Goal: Task Accomplishment & Management: Complete application form

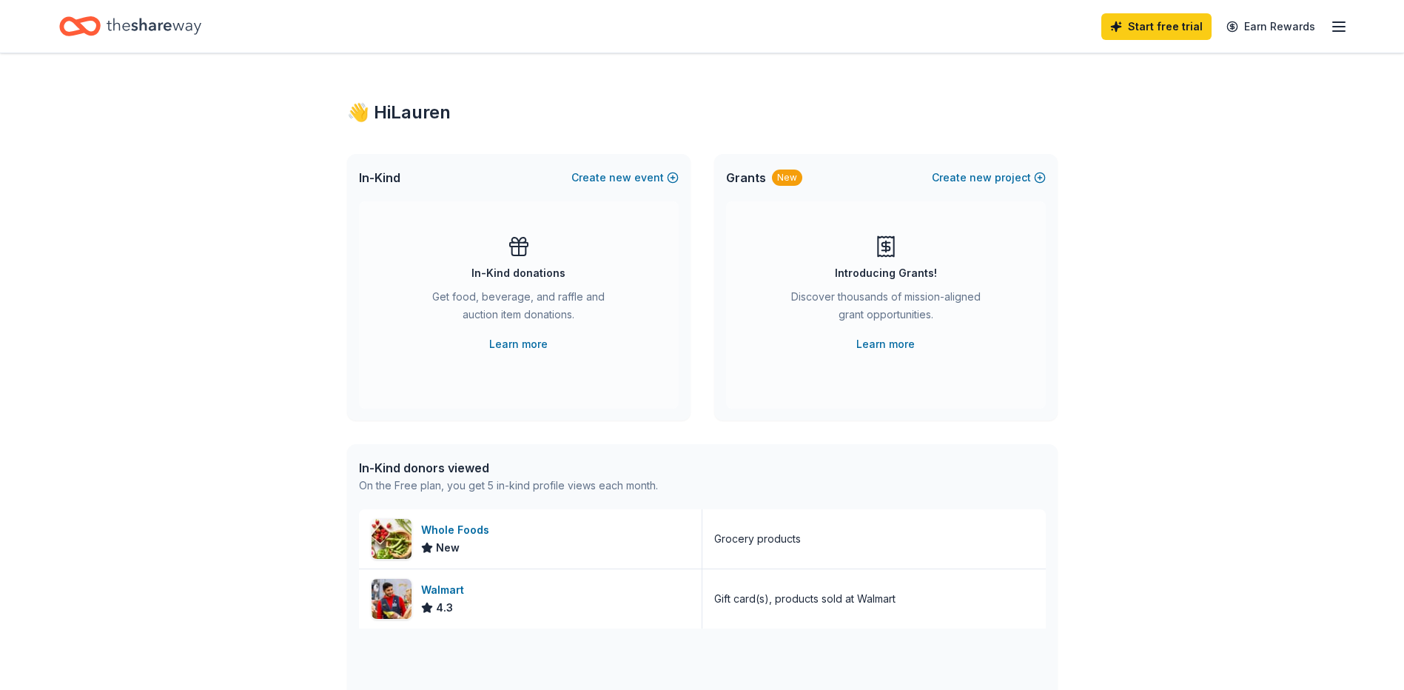
click at [1338, 33] on icon "button" at bounding box center [1339, 27] width 18 height 18
click at [70, 30] on icon "Home" at bounding box center [79, 26] width 41 height 35
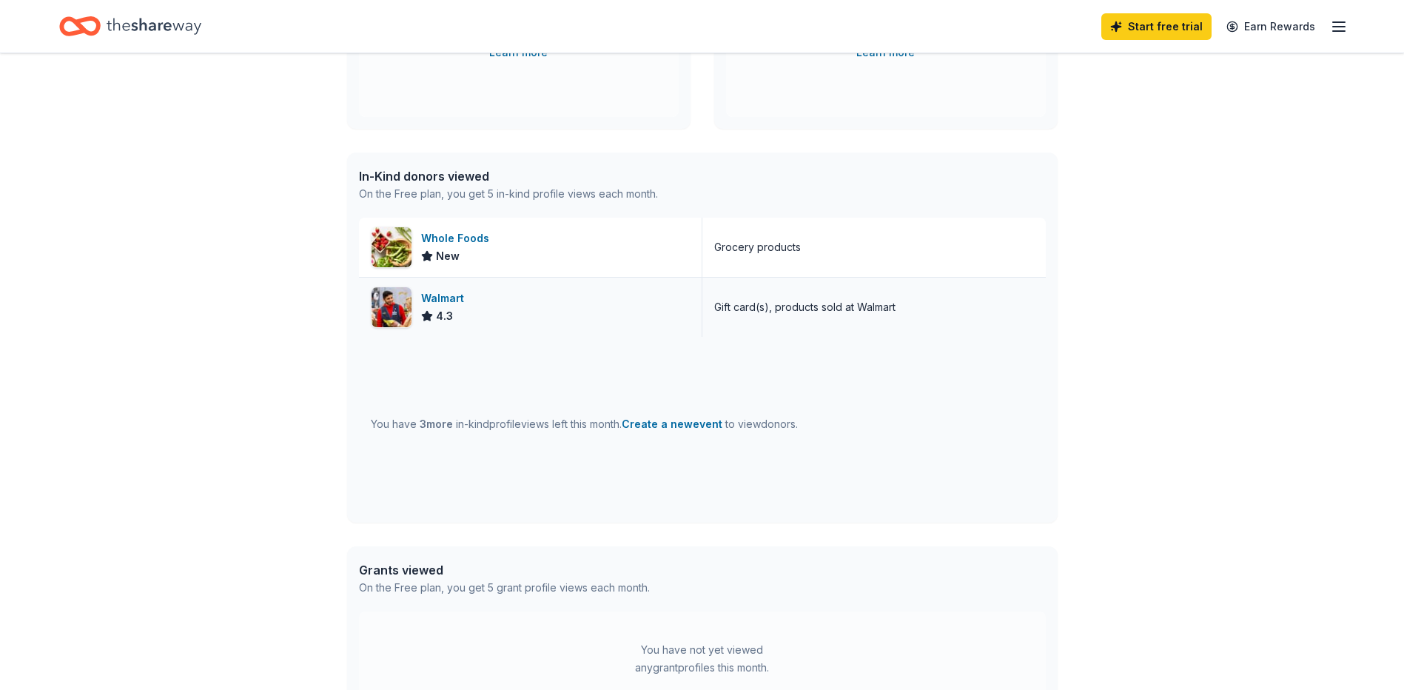
scroll to position [133, 0]
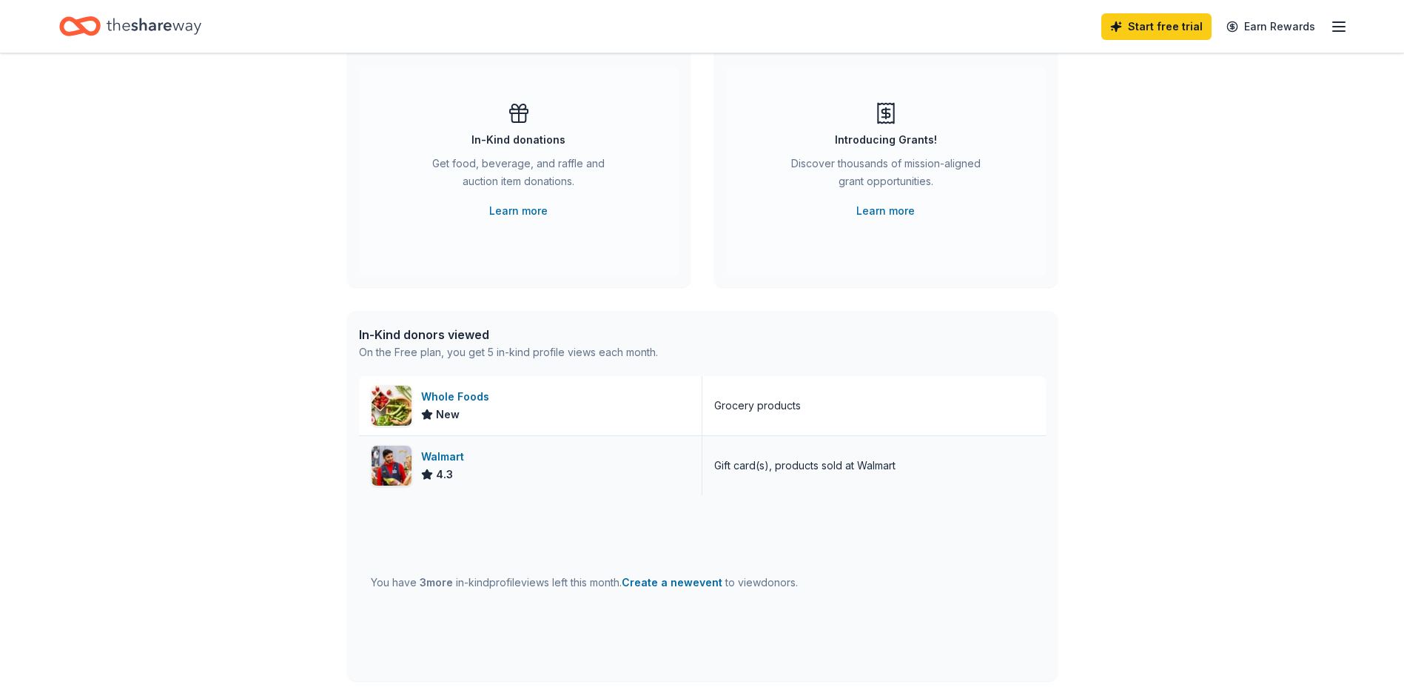
click at [444, 460] on div "Walmart" at bounding box center [445, 457] width 49 height 18
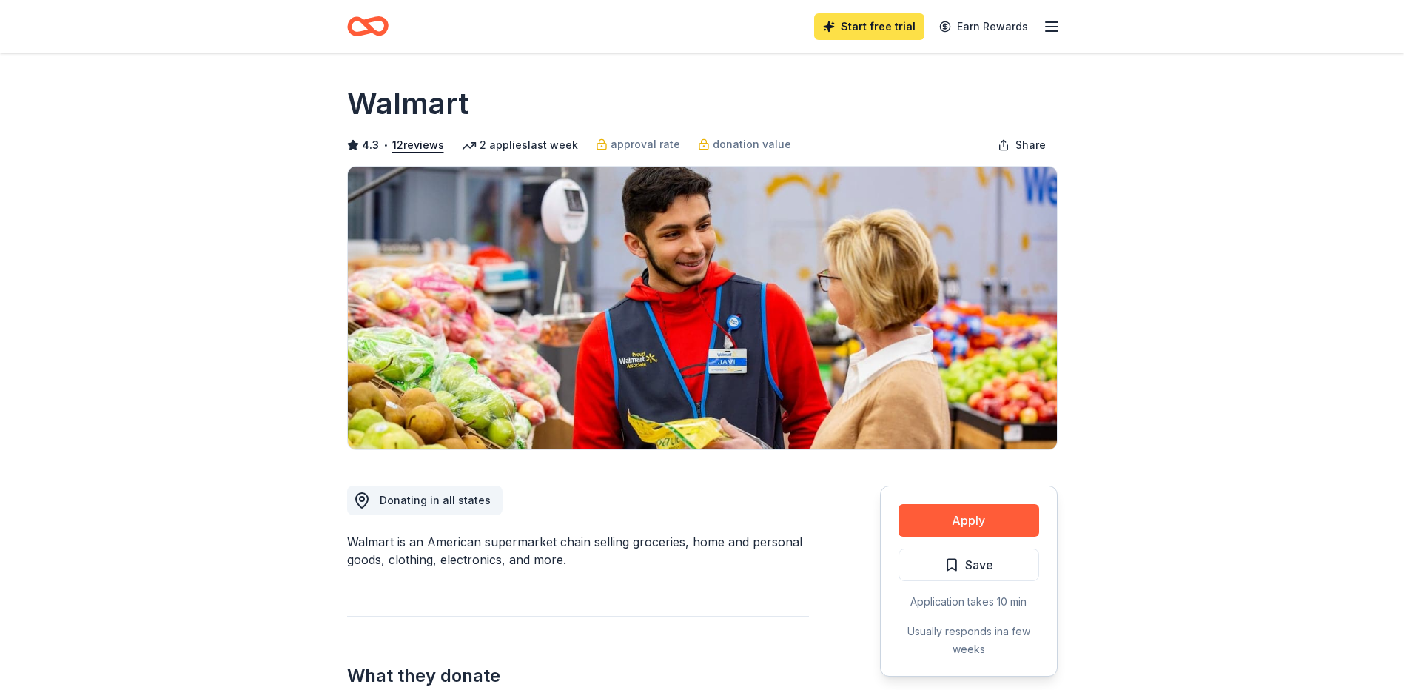
drag, startPoint x: 898, startPoint y: 34, endPoint x: 868, endPoint y: 24, distance: 32.1
click at [898, 34] on link "Start free trial" at bounding box center [869, 26] width 110 height 27
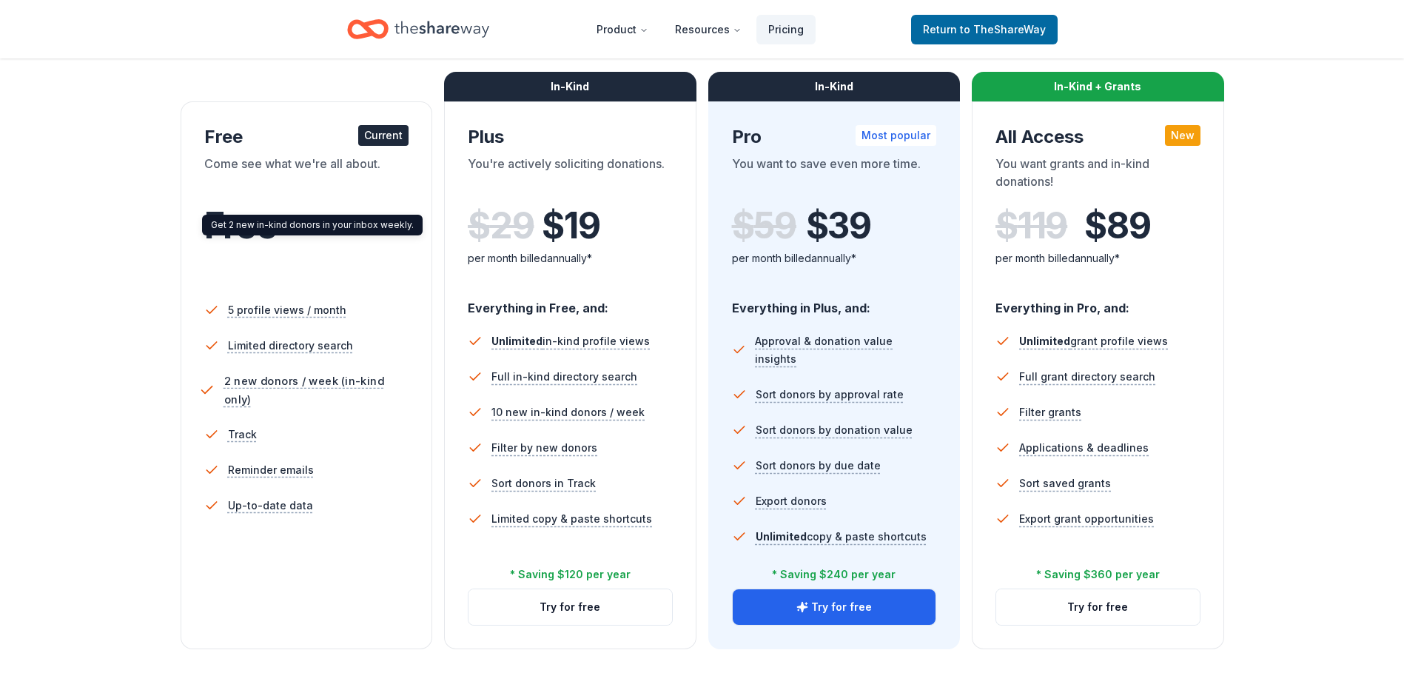
scroll to position [370, 0]
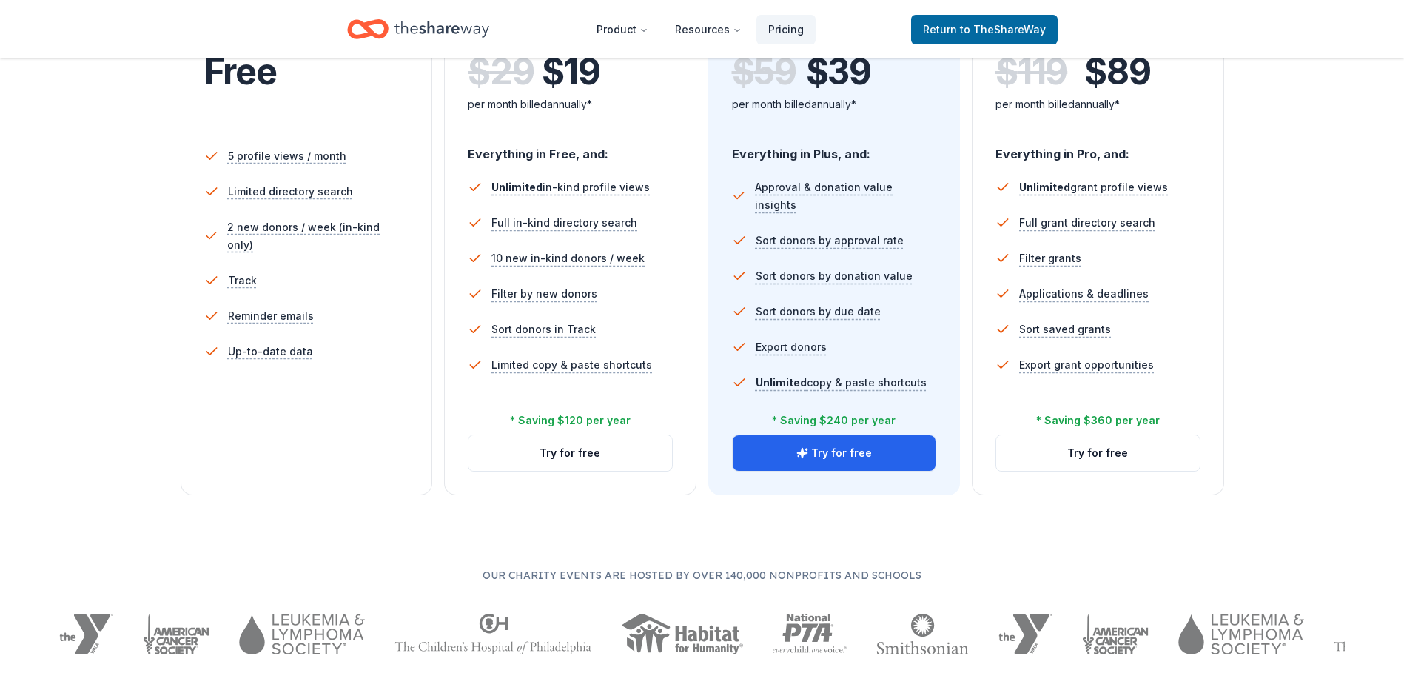
click at [355, 347] on li "Up-to-date data" at bounding box center [306, 352] width 205 height 36
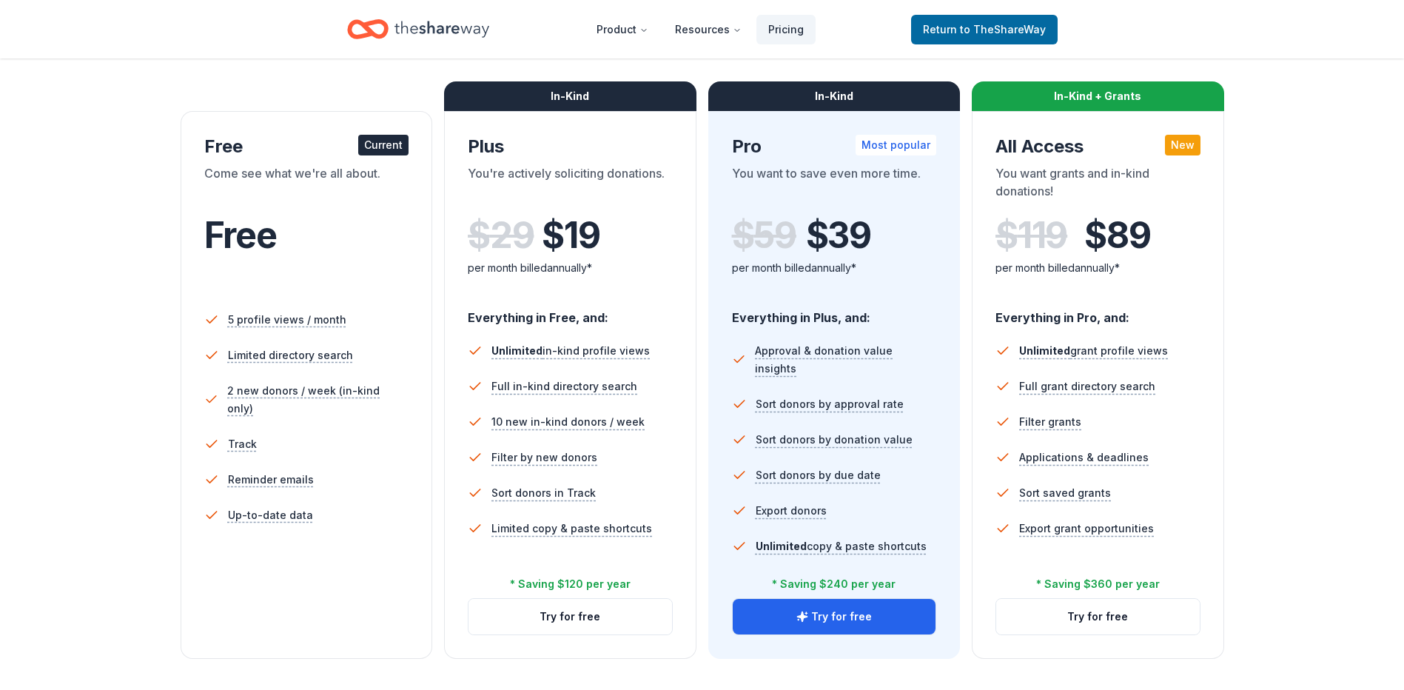
scroll to position [74, 0]
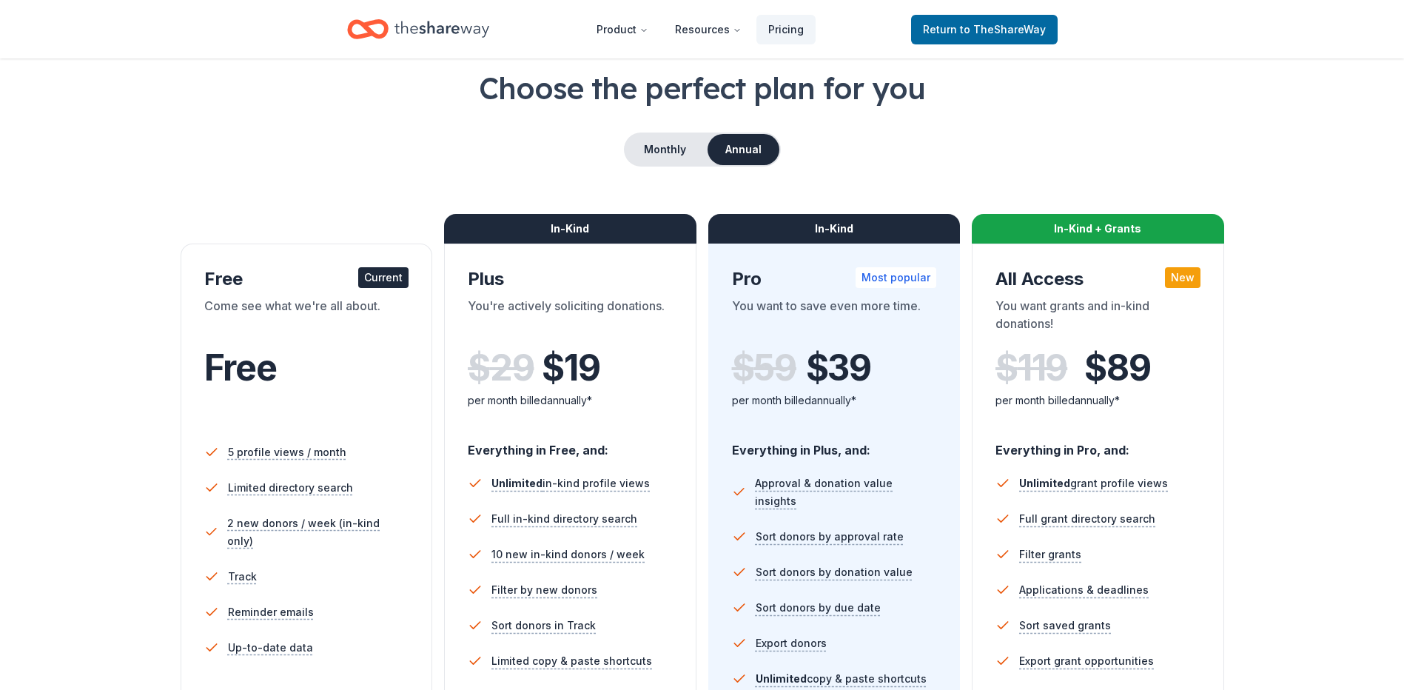
click at [362, 285] on div "Current" at bounding box center [383, 277] width 50 height 21
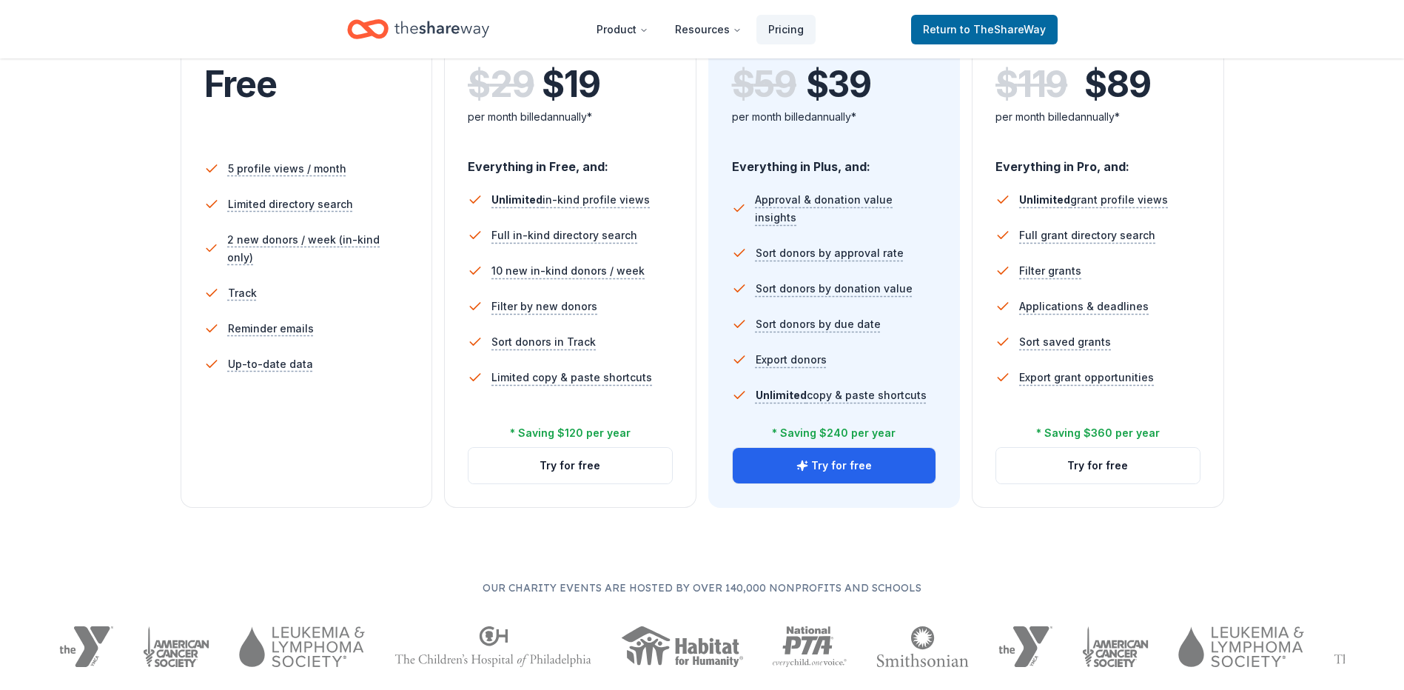
scroll to position [370, 0]
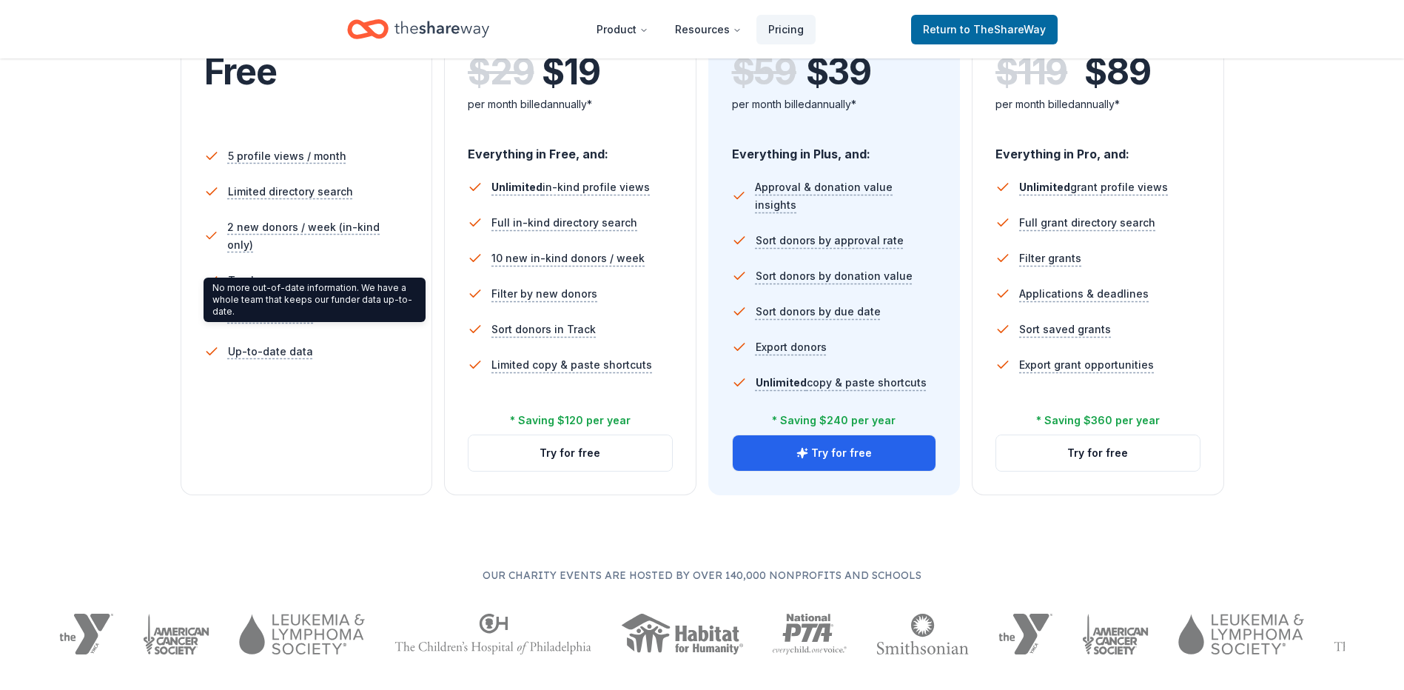
click at [304, 343] on span "Up-to-date data" at bounding box center [270, 352] width 85 height 18
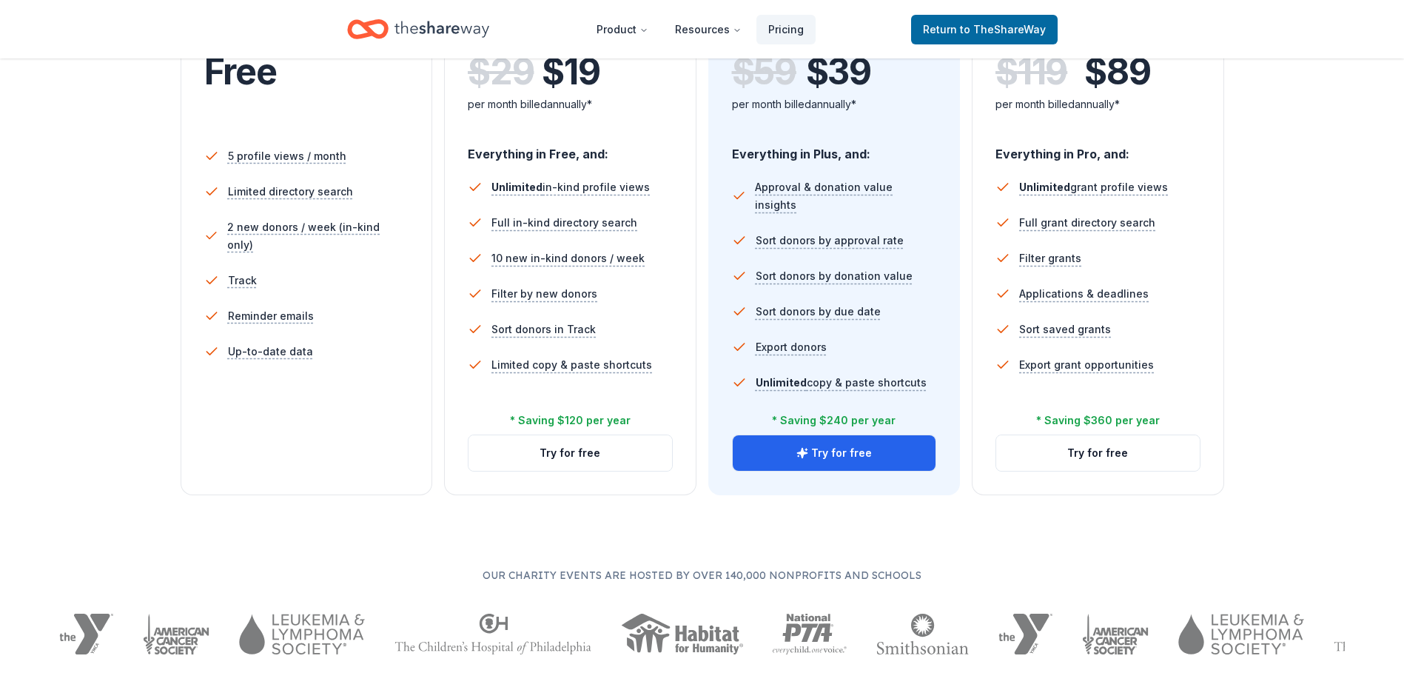
click at [349, 334] on li "Up-to-date data" at bounding box center [306, 352] width 205 height 36
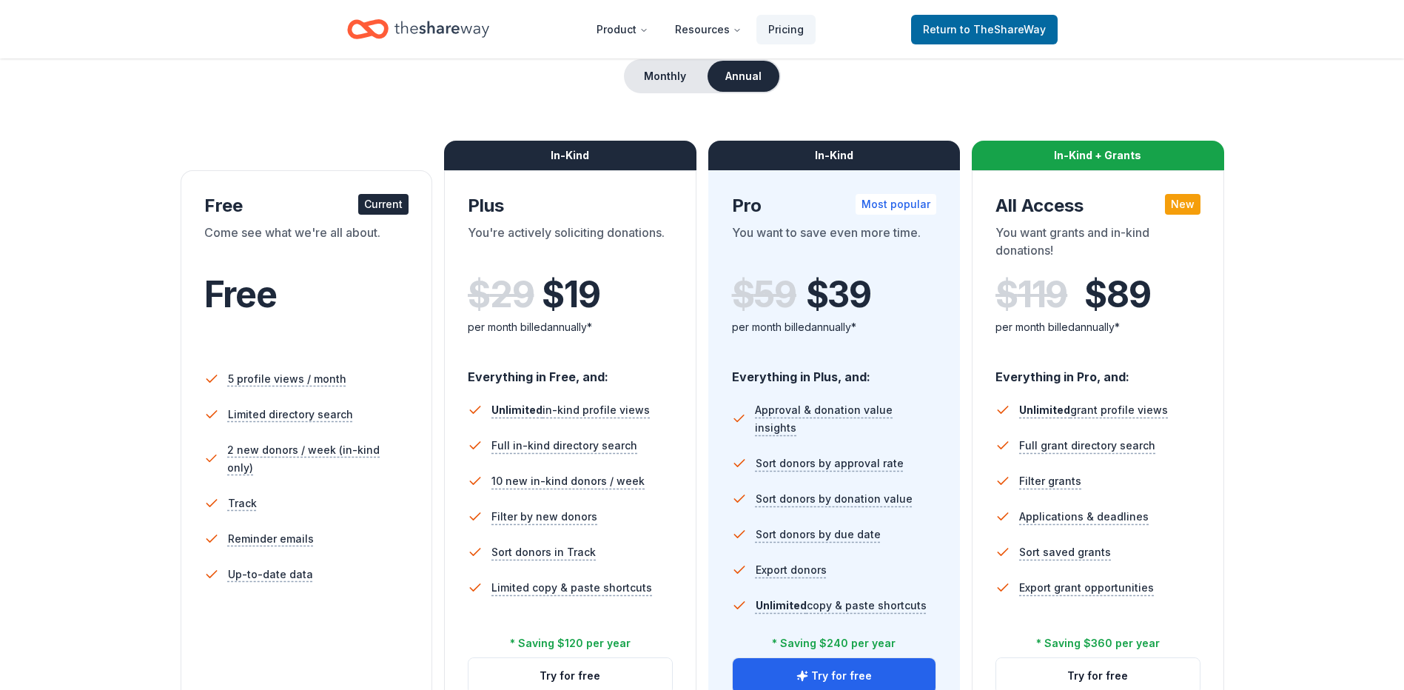
scroll to position [0, 0]
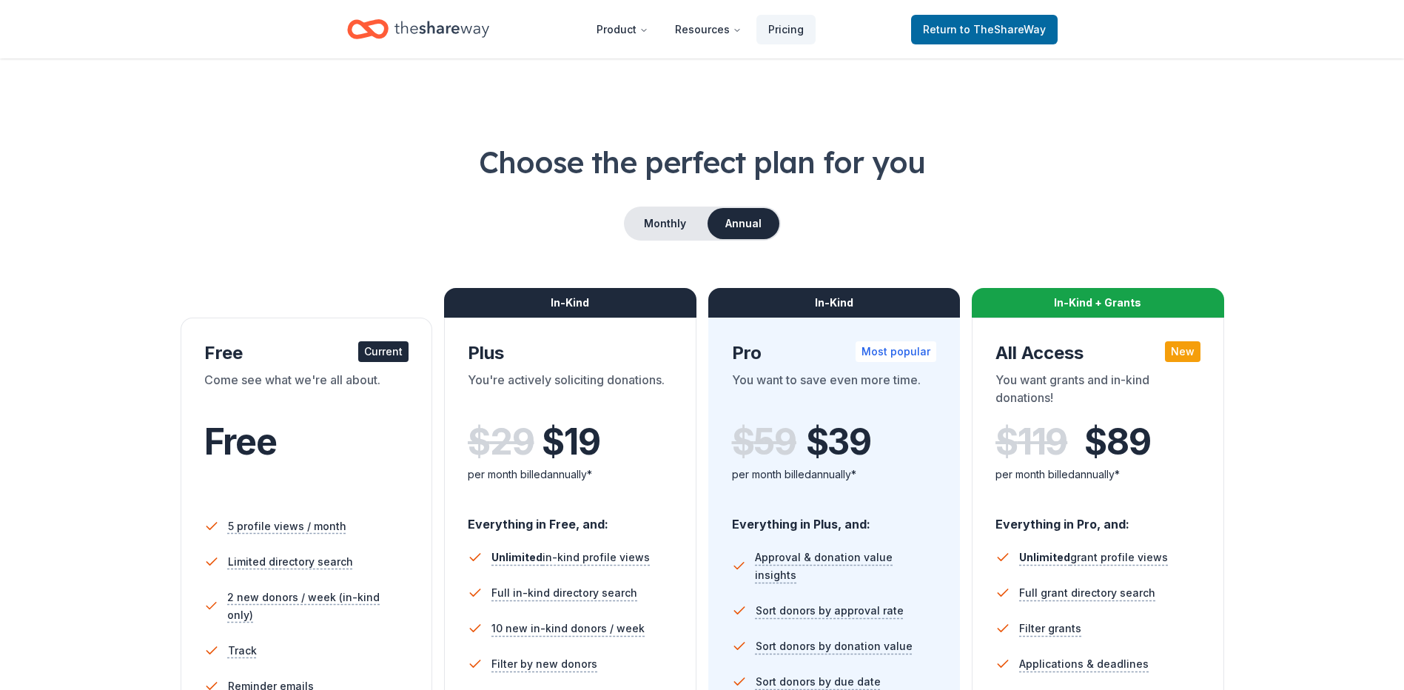
click at [992, 7] on header "Product Resources Pricing Return to TheShareWay" at bounding box center [702, 29] width 1404 height 58
click at [1001, 24] on span "to TheShareWay" at bounding box center [1003, 29] width 86 height 13
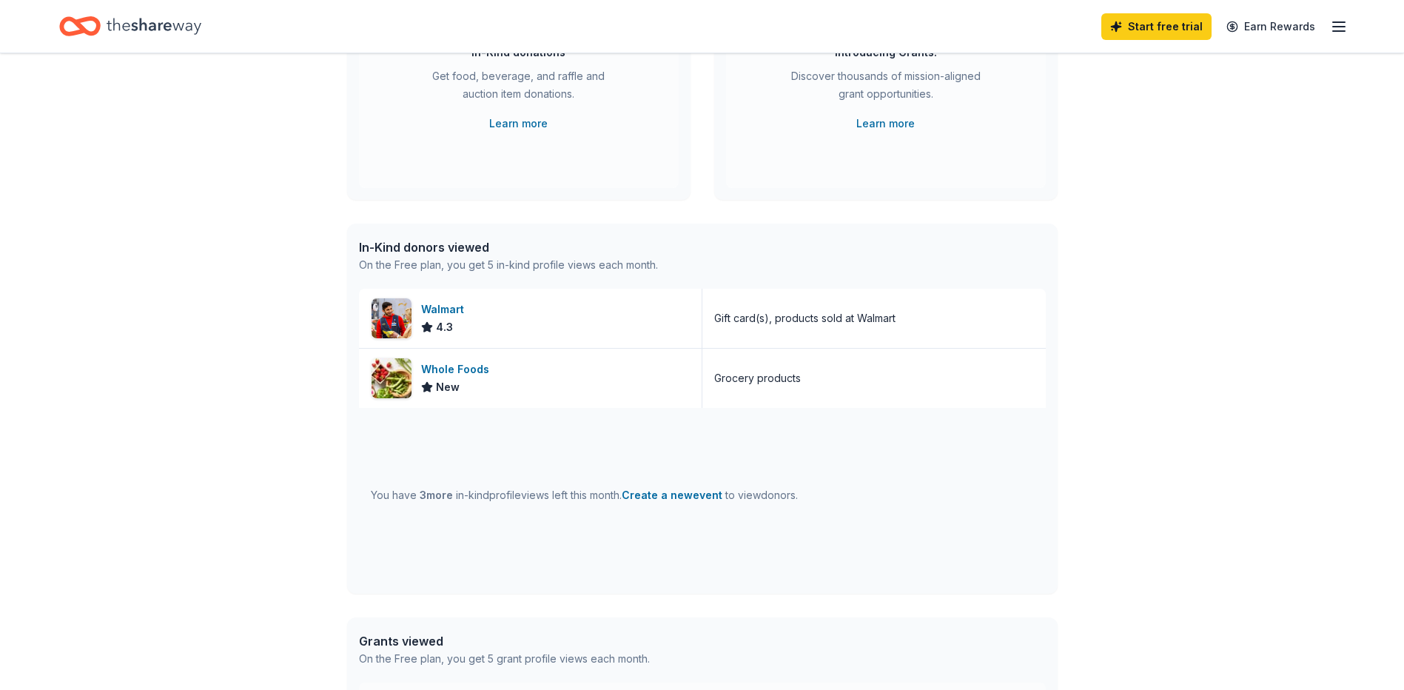
scroll to position [59, 0]
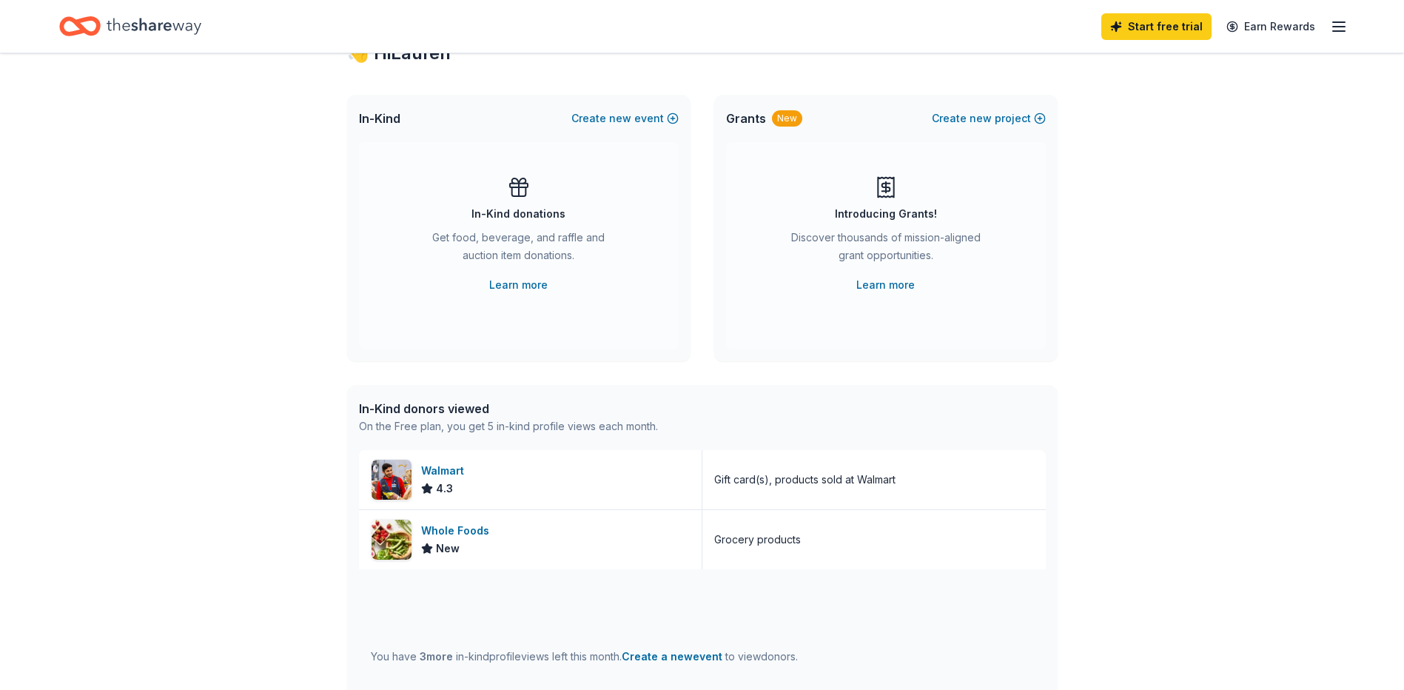
click at [131, 36] on icon "Home" at bounding box center [154, 26] width 95 height 30
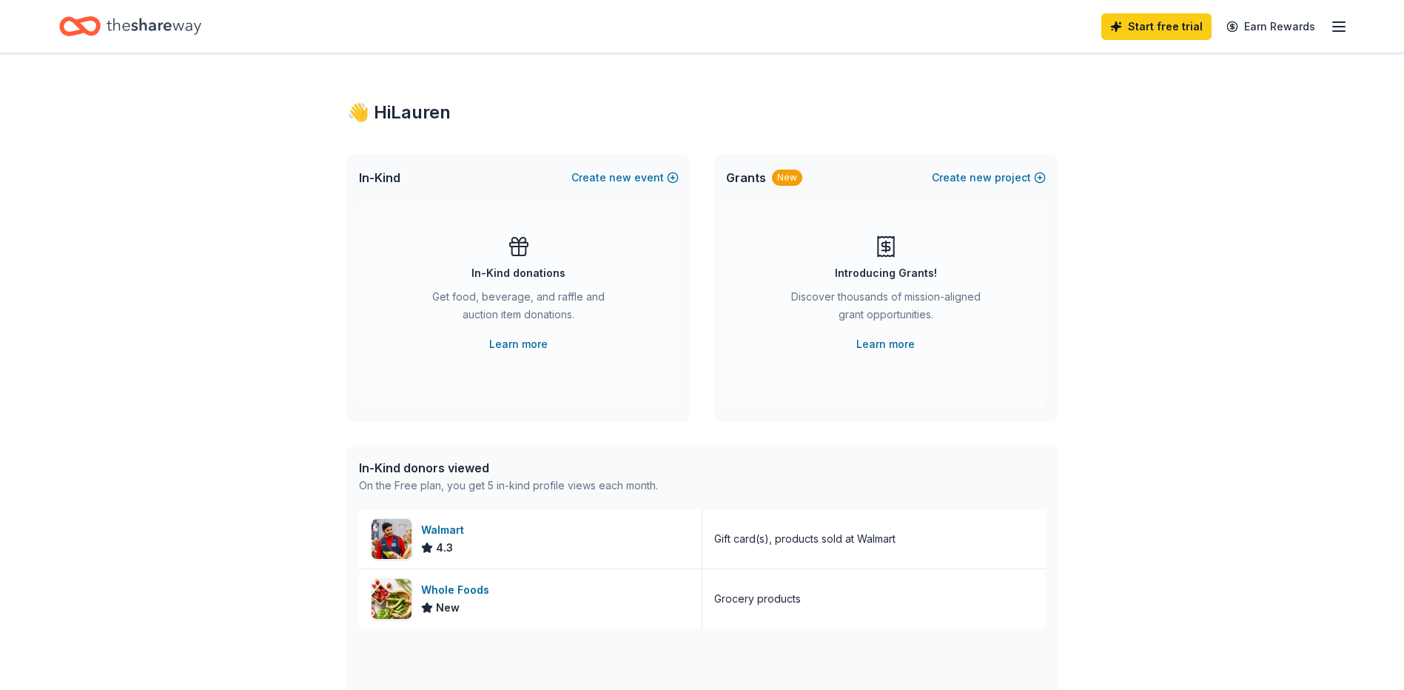
click at [904, 205] on div "Introducing Grants! Discover thousands of mission-aligned grant opportunities. …" at bounding box center [886, 304] width 320 height 207
click at [595, 176] on button "Create new event" at bounding box center [625, 178] width 107 height 18
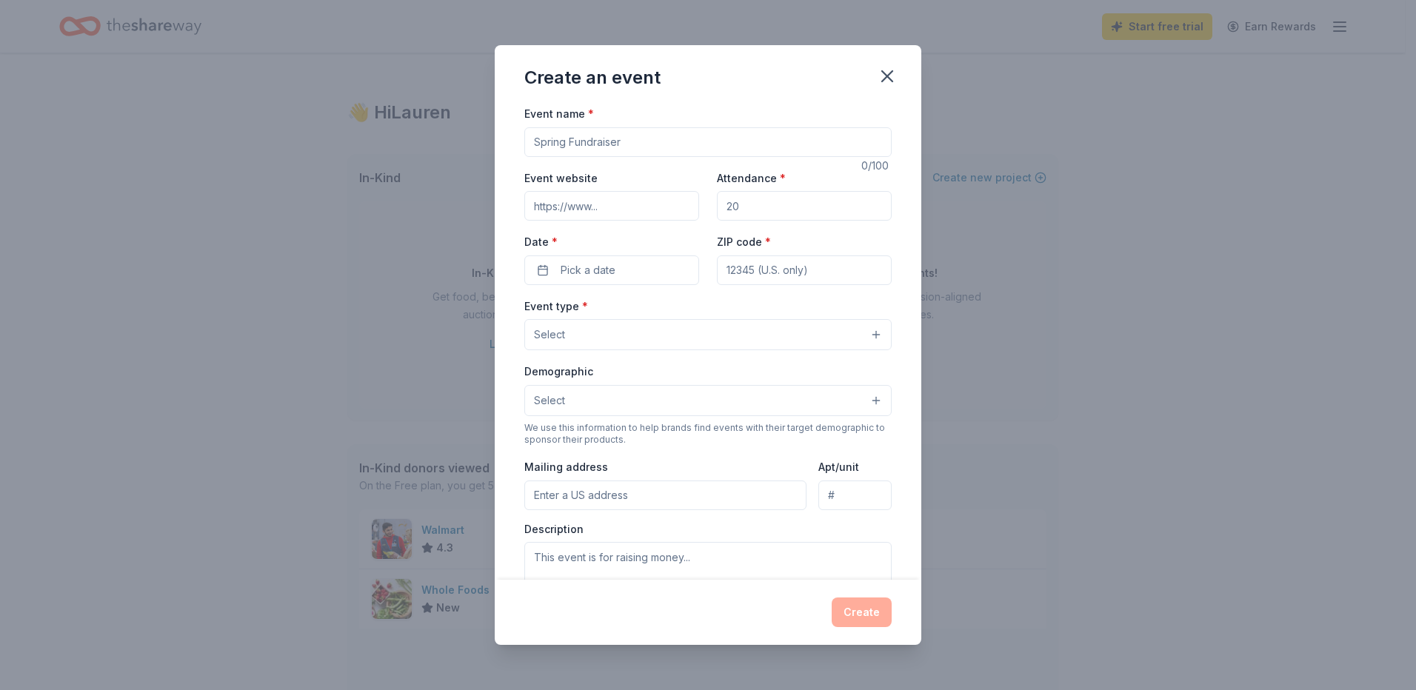
click at [608, 146] on input "Event name *" at bounding box center [707, 142] width 367 height 30
type input "YWCA Gala"
drag, startPoint x: 595, startPoint y: 189, endPoint x: 588, endPoint y: 207, distance: 19.0
click at [586, 214] on div "Event website" at bounding box center [611, 195] width 175 height 53
click at [588, 207] on input "Event website" at bounding box center [611, 206] width 175 height 30
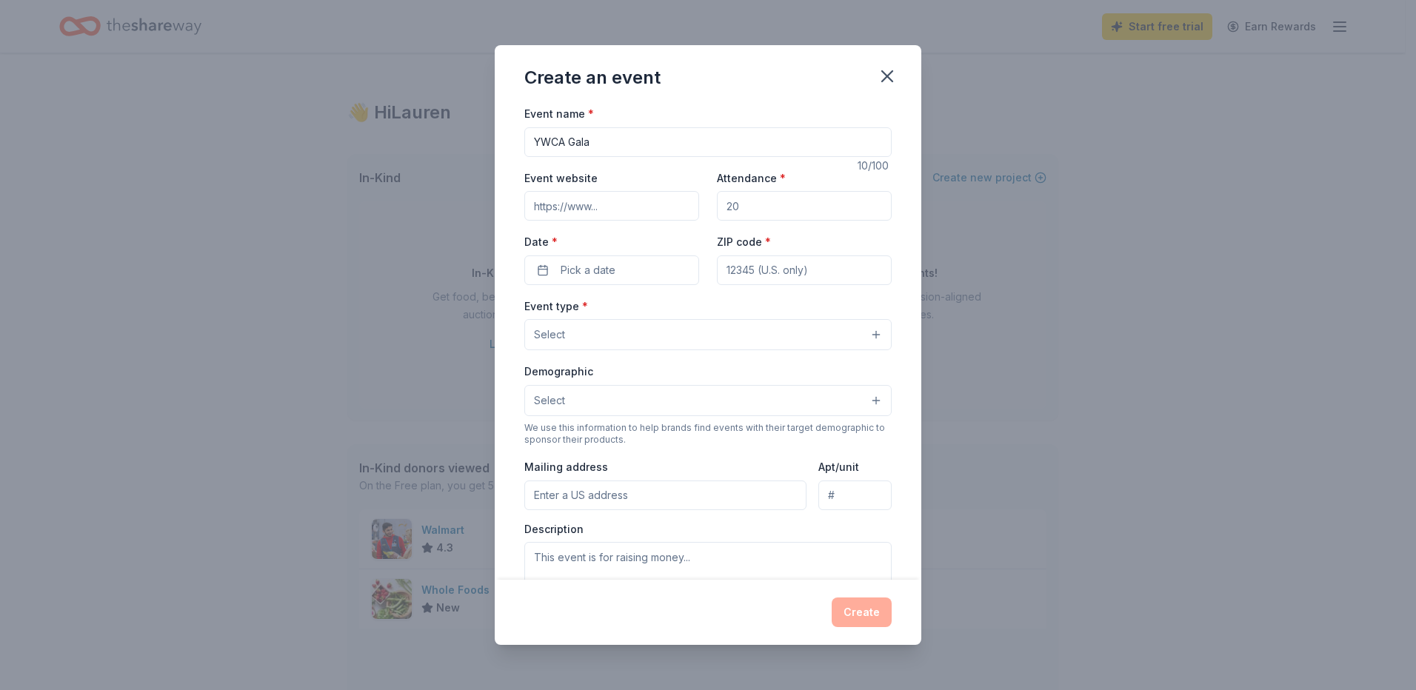
click at [604, 217] on input "Event website" at bounding box center [611, 206] width 175 height 30
click at [610, 211] on input "Event website" at bounding box center [611, 206] width 175 height 30
paste input "https://ywcanb.org/"
type input "https://ywcanb.org/"
click at [761, 208] on input "Attendance *" at bounding box center [804, 206] width 175 height 30
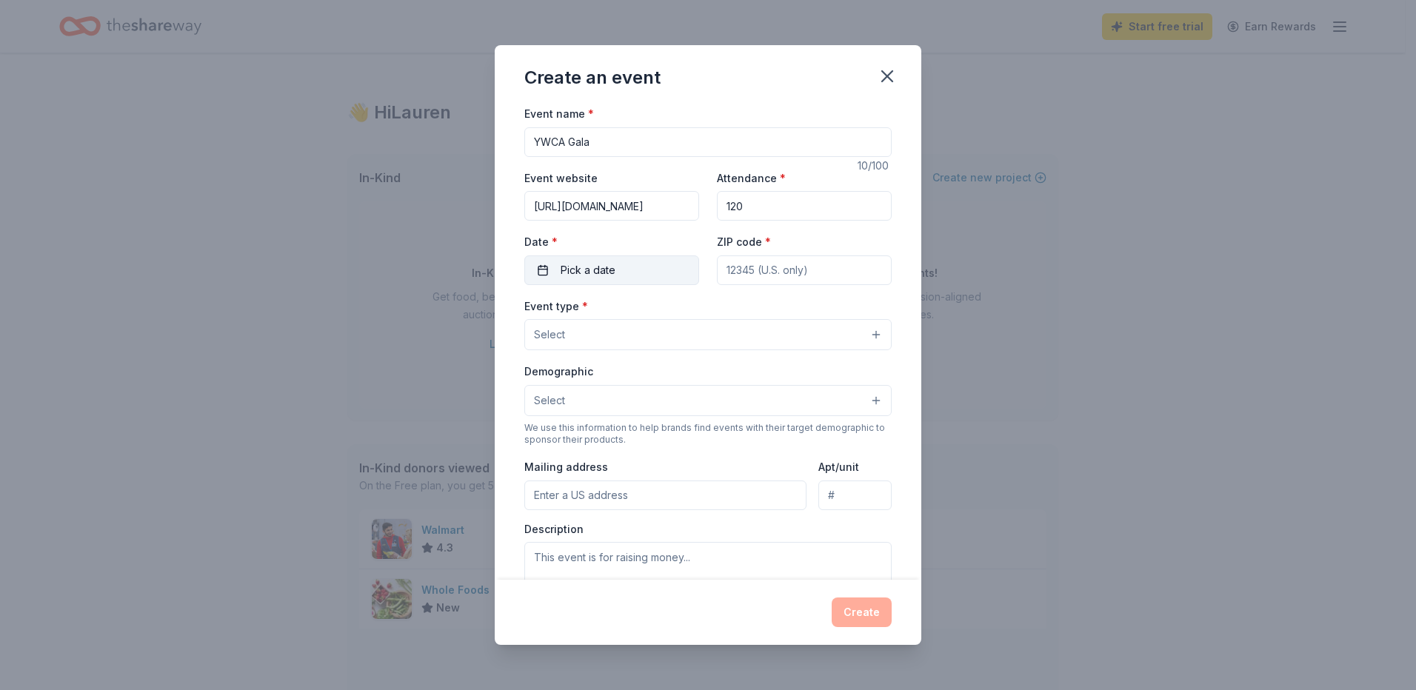
type input "120"
click at [643, 272] on button "Pick a date" at bounding box center [611, 270] width 175 height 30
click at [683, 311] on button "Go to next month" at bounding box center [688, 309] width 21 height 21
click at [682, 315] on button "Go to next month" at bounding box center [688, 309] width 21 height 21
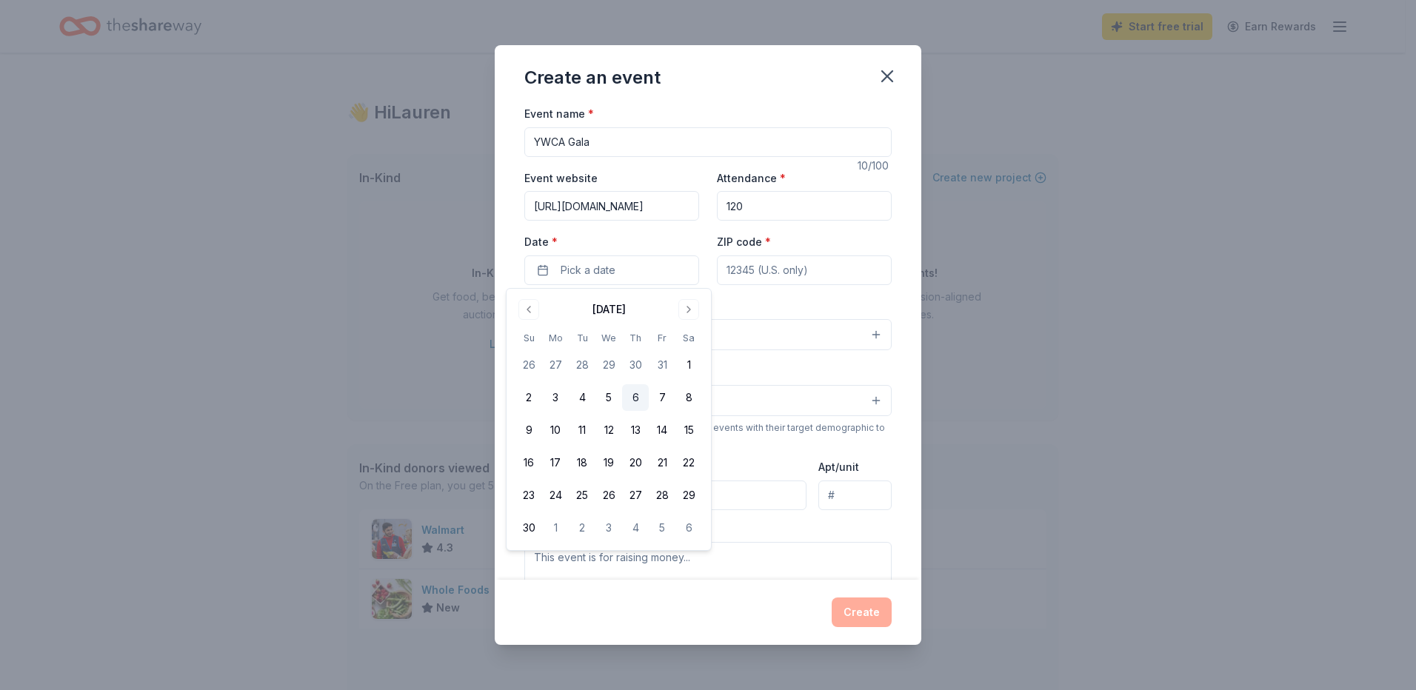
click at [629, 398] on button "6" at bounding box center [635, 397] width 27 height 27
click at [750, 265] on input "ZIP code *" at bounding box center [804, 270] width 175 height 30
type input "06051"
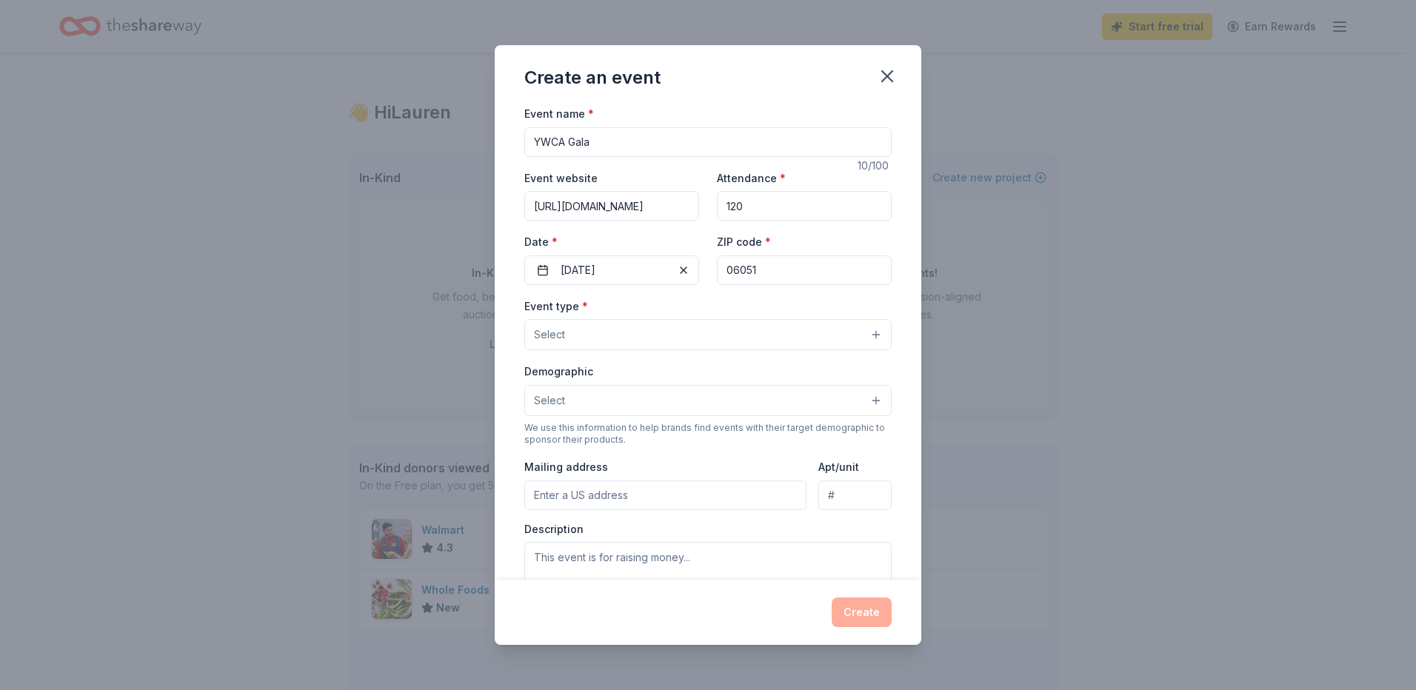
type input "19 Franklin Square"
click at [613, 332] on button "Select" at bounding box center [707, 334] width 367 height 31
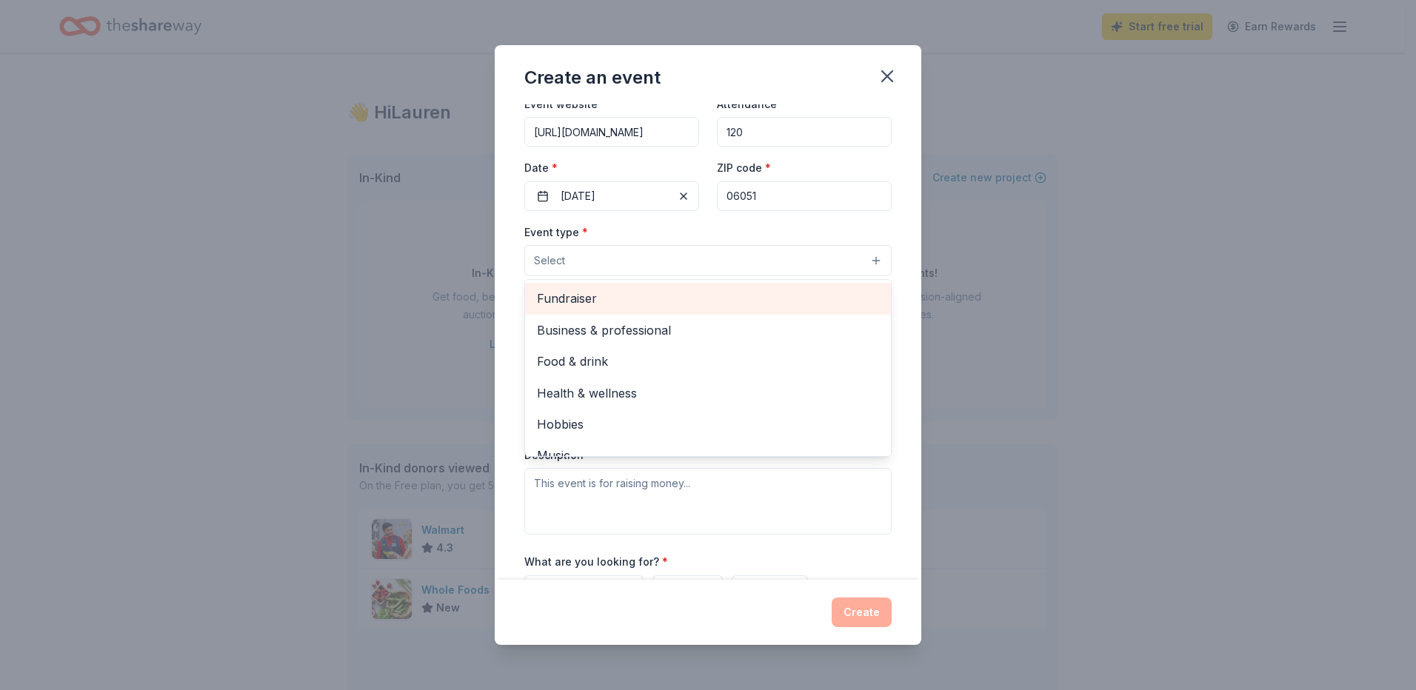
click at [569, 304] on span "Fundraiser" at bounding box center [708, 298] width 342 height 19
click at [581, 292] on span "Business & professional" at bounding box center [708, 299] width 342 height 19
click at [583, 305] on span "Food & drink" at bounding box center [708, 299] width 342 height 19
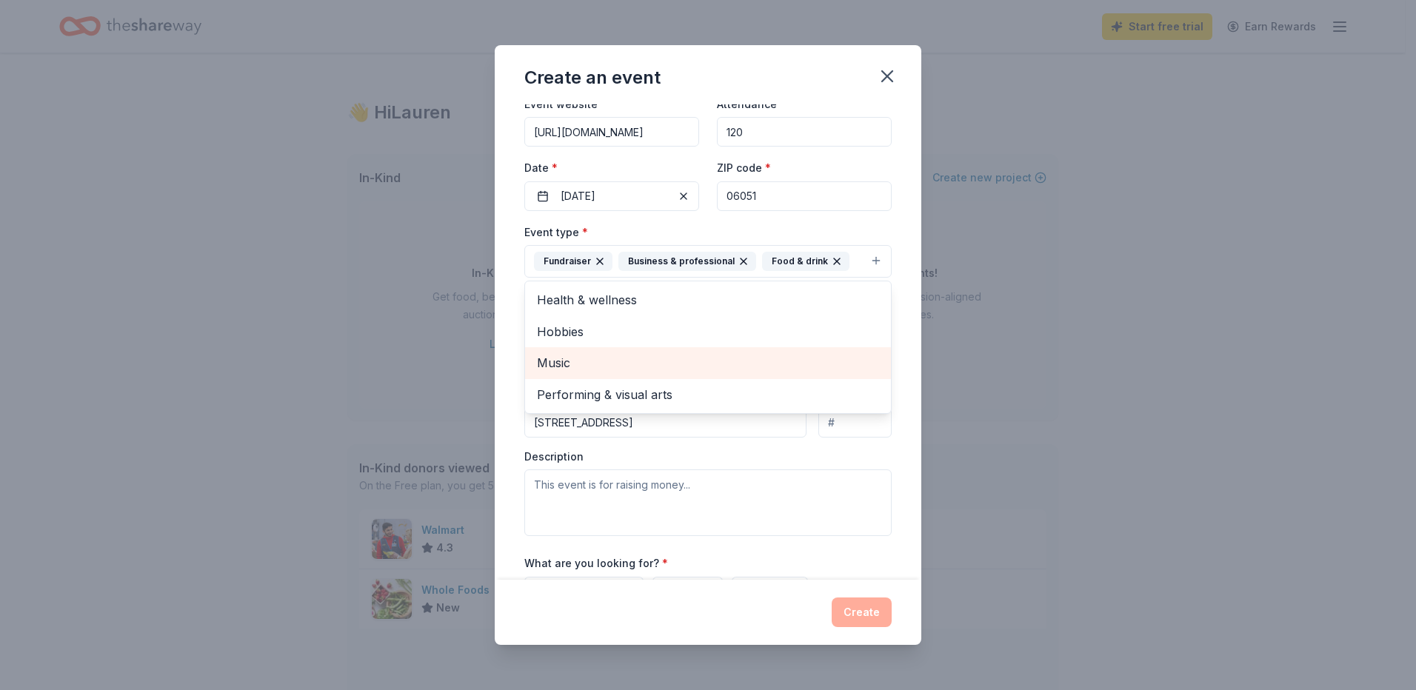
click at [579, 353] on span "Music" at bounding box center [708, 362] width 342 height 19
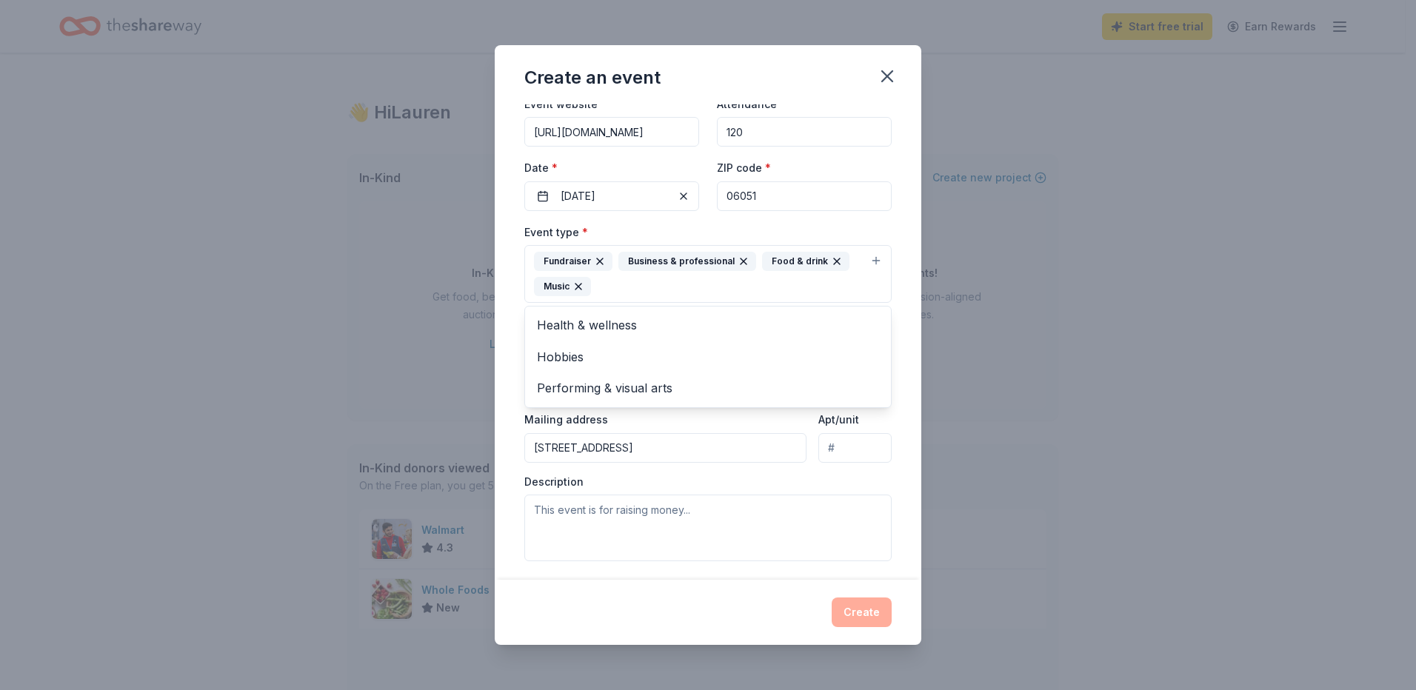
click at [874, 515] on div "Event type * Fundraiser Business & professional Food & drink Music Health & wel…" at bounding box center [707, 392] width 367 height 338
click at [575, 352] on button "Select" at bounding box center [707, 353] width 367 height 31
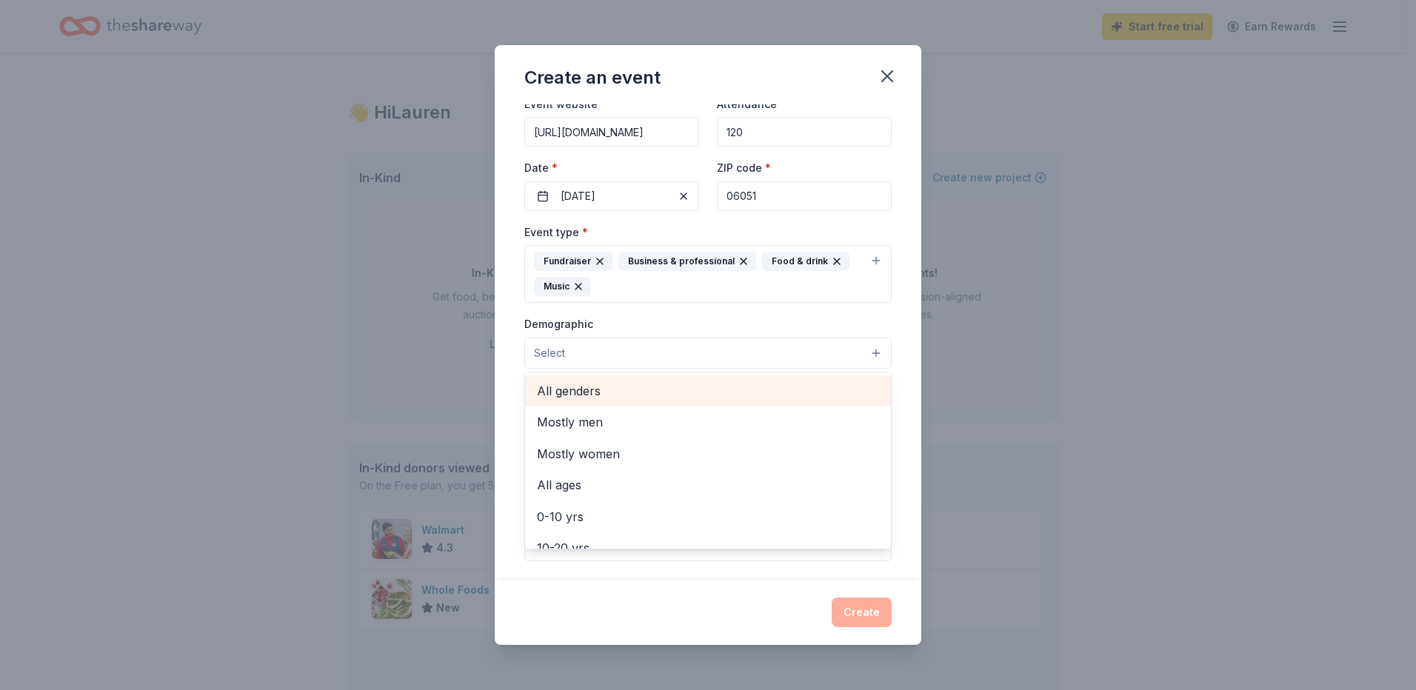
click at [580, 393] on span "All genders" at bounding box center [708, 390] width 342 height 19
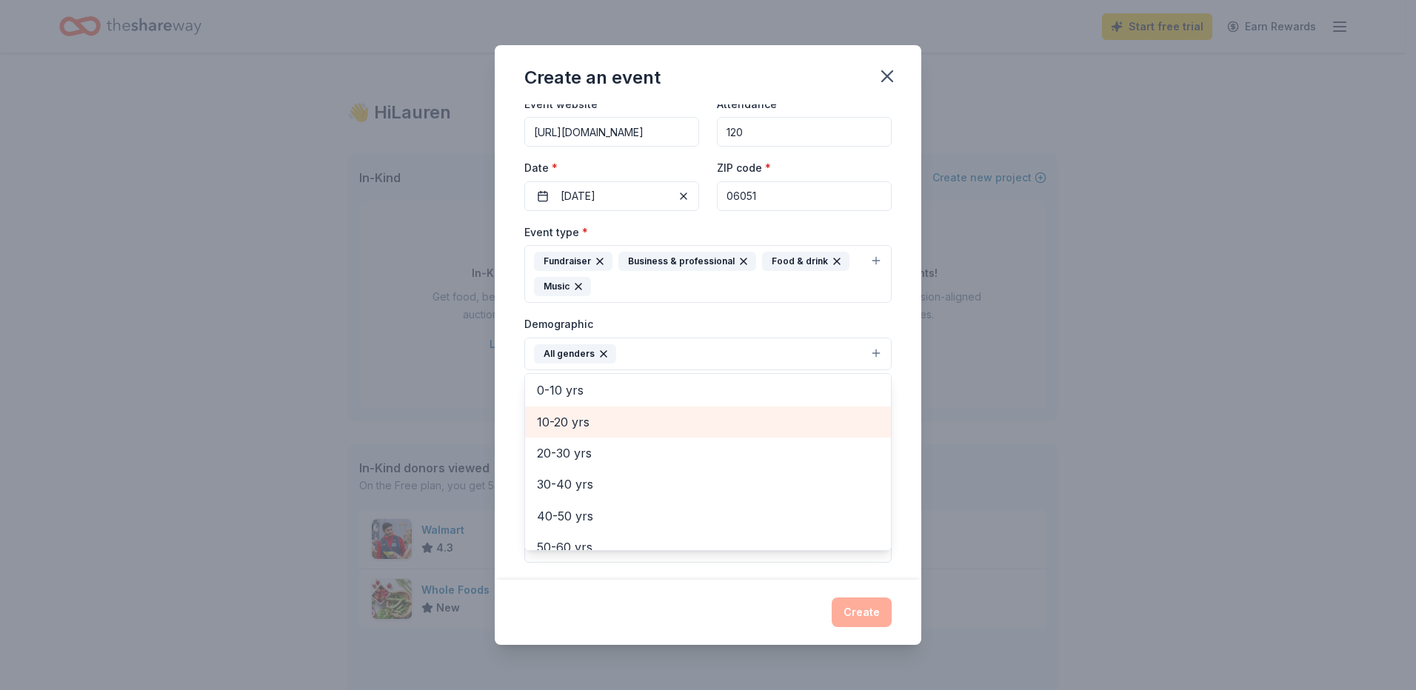
scroll to position [133, 0]
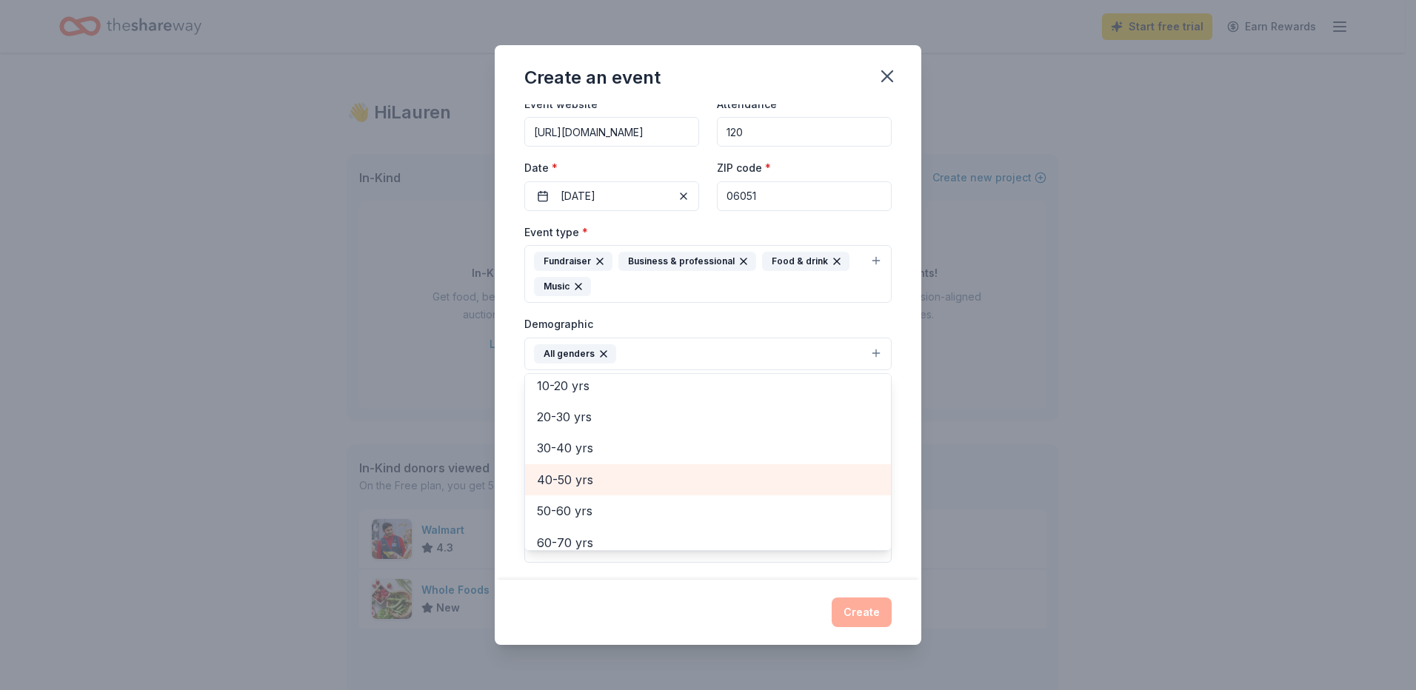
click at [586, 480] on span "40-50 yrs" at bounding box center [708, 479] width 342 height 19
click at [584, 489] on span "50-60 yrs" at bounding box center [708, 479] width 342 height 19
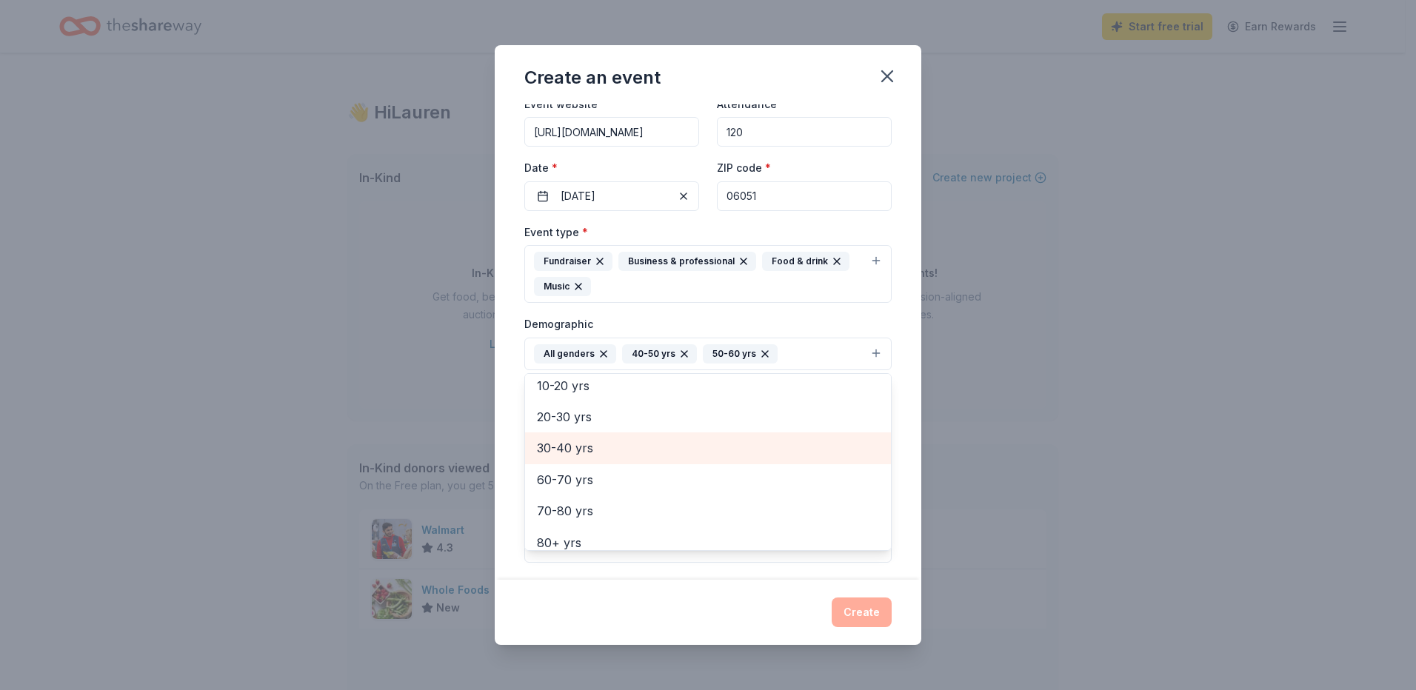
click at [580, 454] on span "30-40 yrs" at bounding box center [708, 447] width 342 height 19
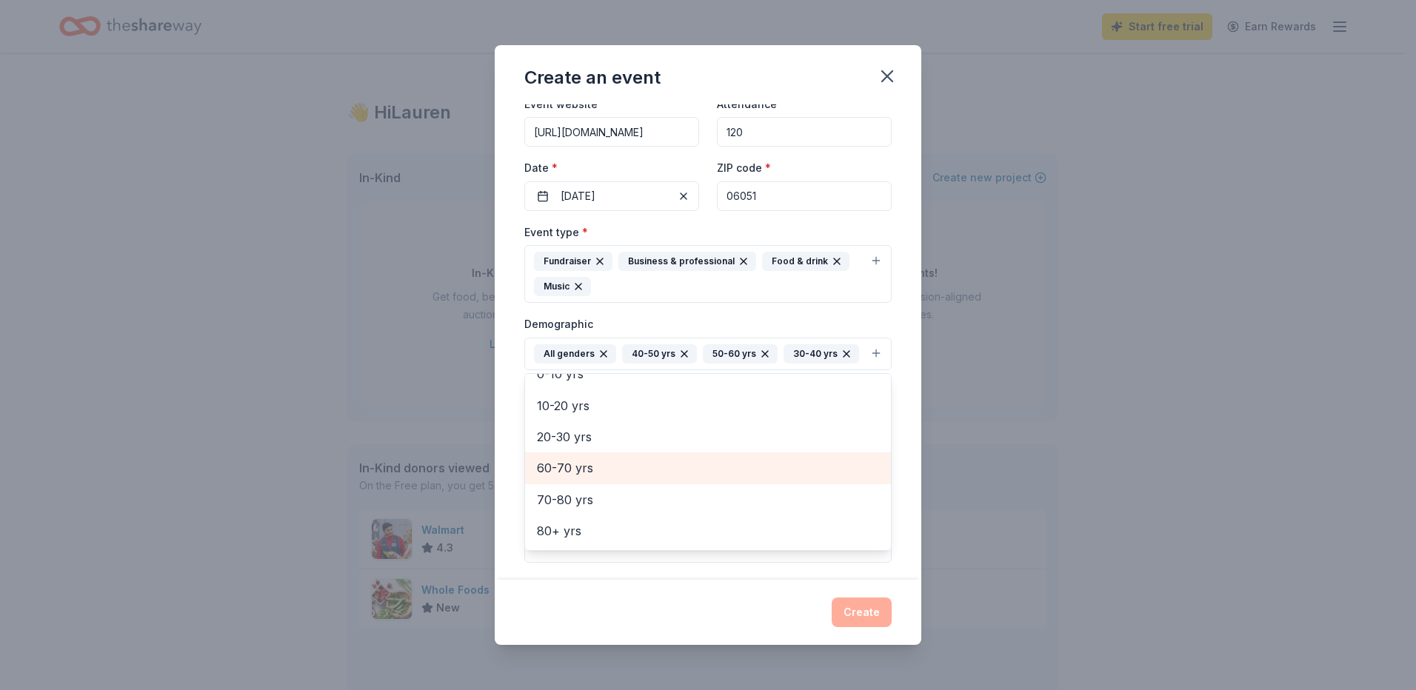
click at [605, 478] on span "60-70 yrs" at bounding box center [708, 467] width 342 height 19
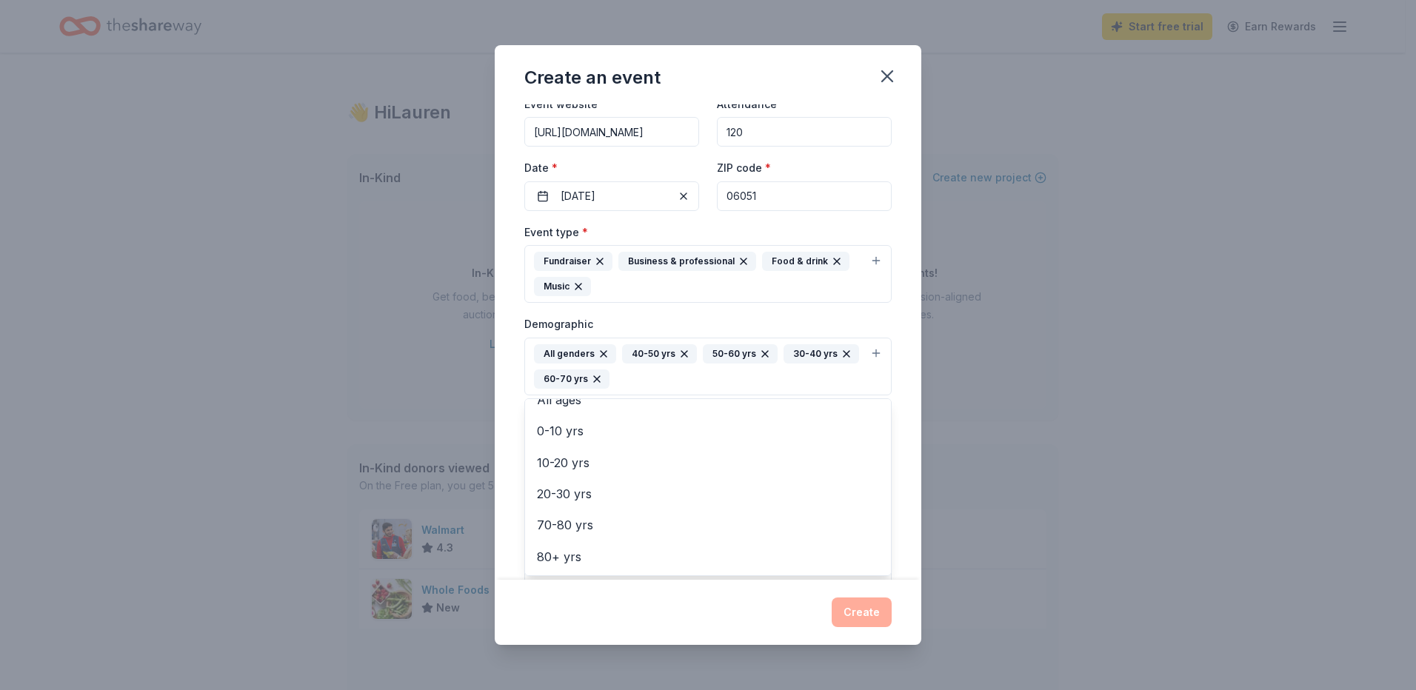
click at [633, 334] on div "Demographic All genders 40-50 yrs 50-60 yrs 30-40 yrs 60-70 yrs Mostly men Most…" at bounding box center [707, 355] width 367 height 81
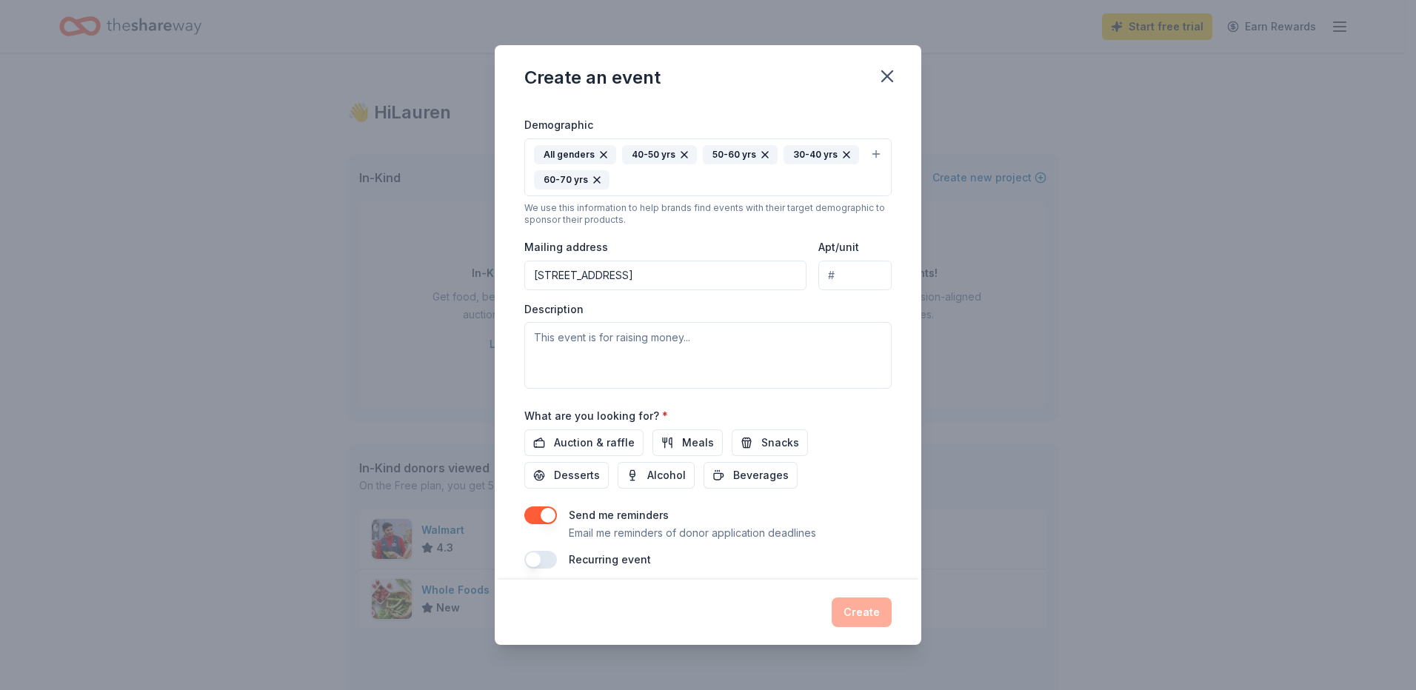
scroll to position [286, 0]
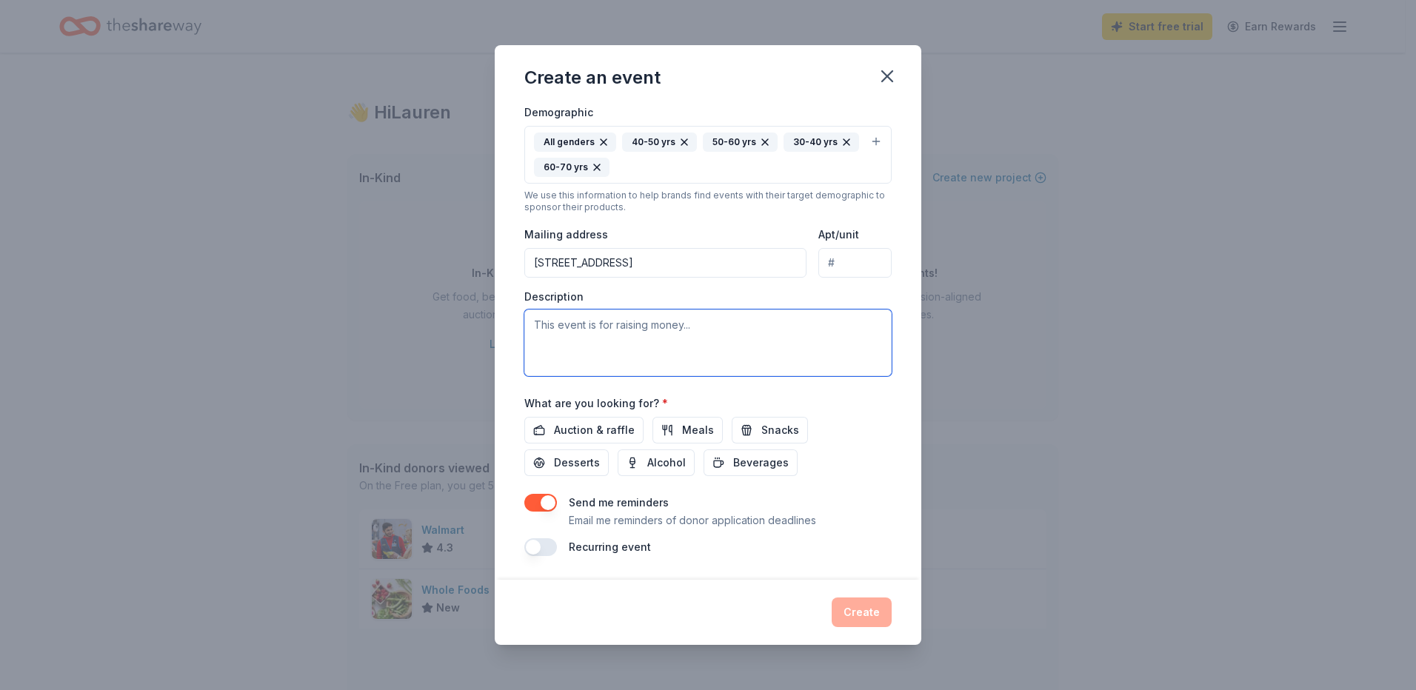
click at [637, 349] on textarea at bounding box center [707, 342] width 367 height 67
paste textarea "https://ywcanb.org/"
type textarea "https://ywcanb.org/"
drag, startPoint x: 584, startPoint y: 320, endPoint x: 291, endPoint y: 311, distance: 293.3
click at [292, 318] on div "Create an event Event name * YWCA Gala 10 /100 Event website https://ywcanb.org…" at bounding box center [708, 345] width 1416 height 690
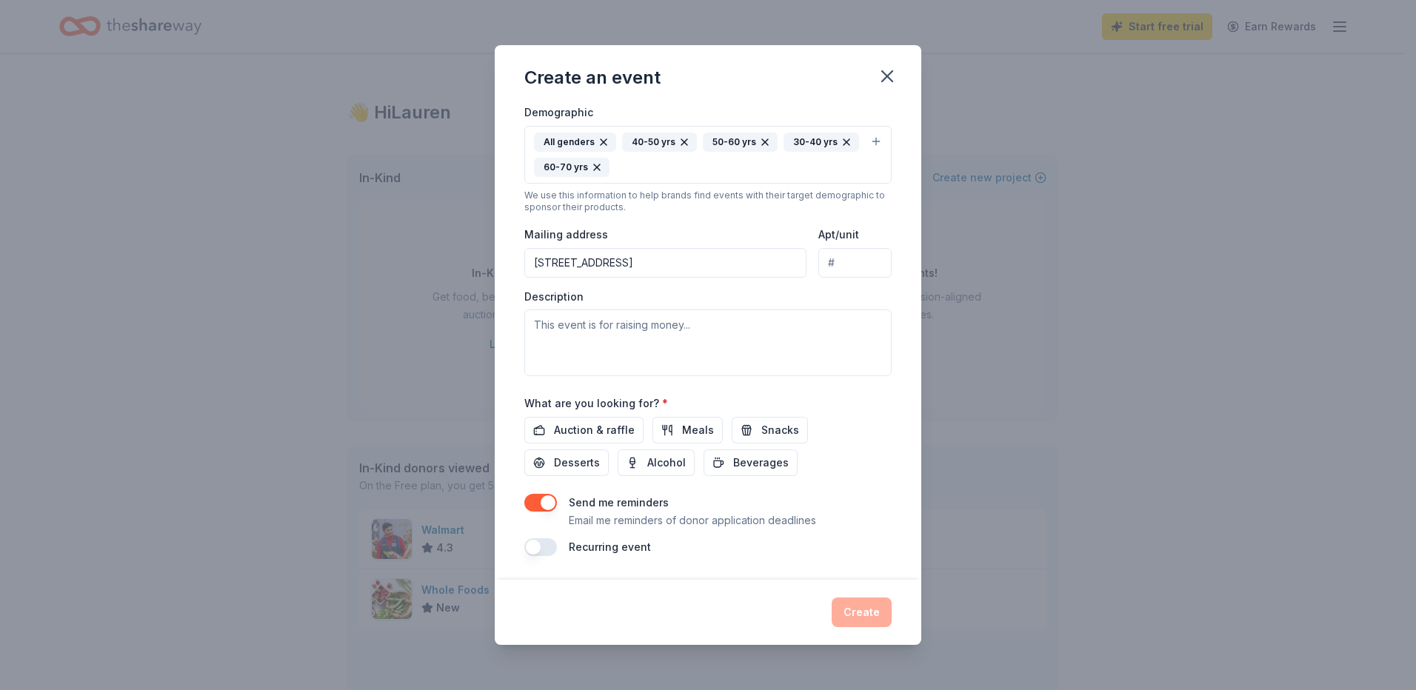
click at [852, 155] on div "All genders 40-50 yrs 50-60 yrs 30-40 yrs 60-70 yrs" at bounding box center [699, 155] width 330 height 44
click at [883, 463] on div "Event name * YWCA Gala 10 /100 Event website https://ywcanb.org/ Attendance * 1…" at bounding box center [708, 341] width 426 height 475
